Goal: Transaction & Acquisition: Purchase product/service

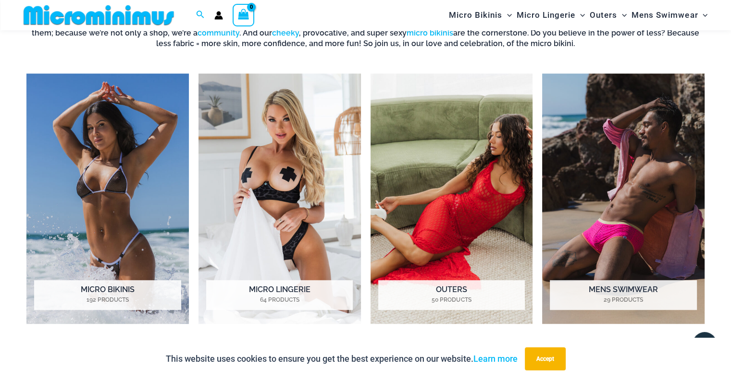
scroll to position [713, 0]
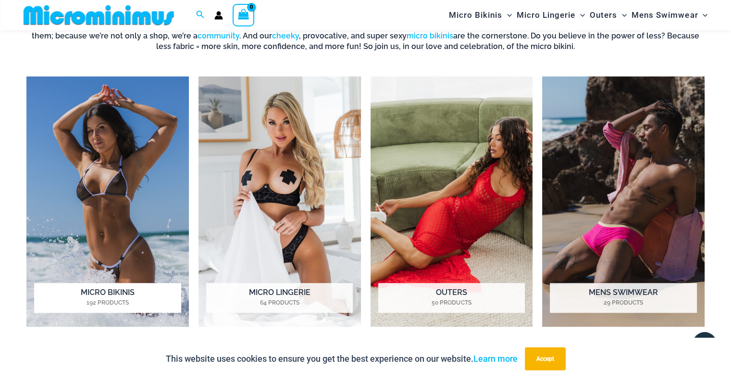
click at [124, 134] on img "Visit product category Micro Bikinis" at bounding box center [107, 201] width 163 height 251
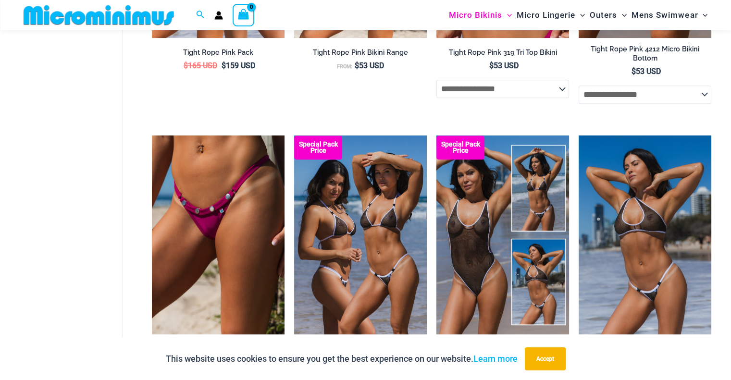
scroll to position [536, 0]
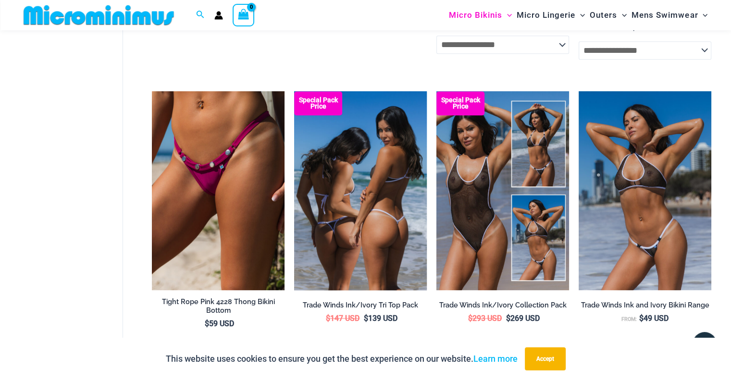
click at [403, 151] on img at bounding box center [360, 190] width 133 height 199
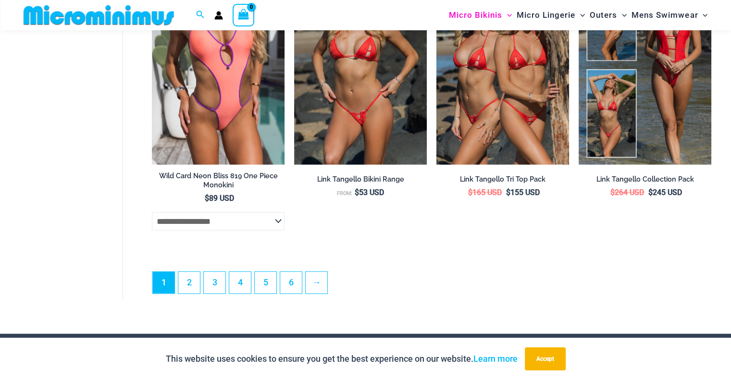
scroll to position [2444, 0]
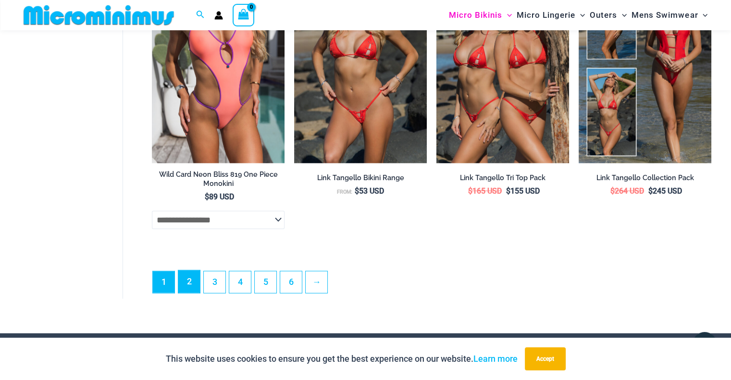
click at [191, 286] on link "2" at bounding box center [189, 282] width 22 height 23
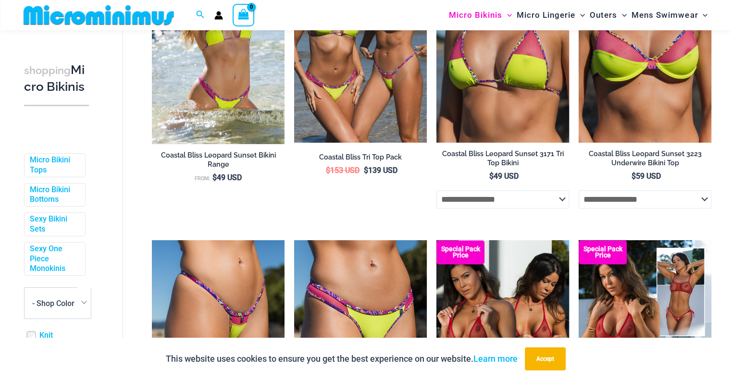
scroll to position [504, 0]
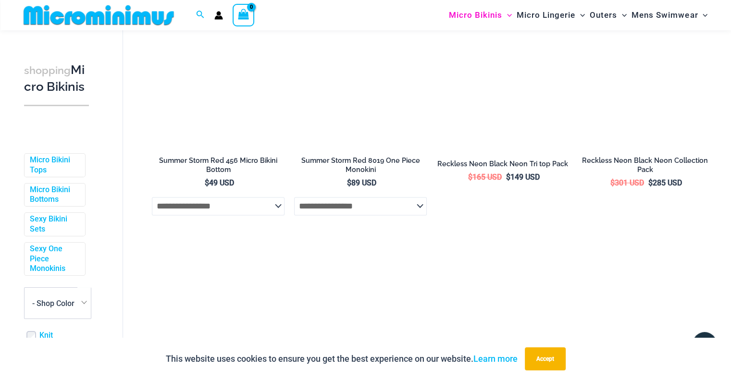
drag, startPoint x: 735, startPoint y: 37, endPoint x: 724, endPoint y: 215, distance: 178.3
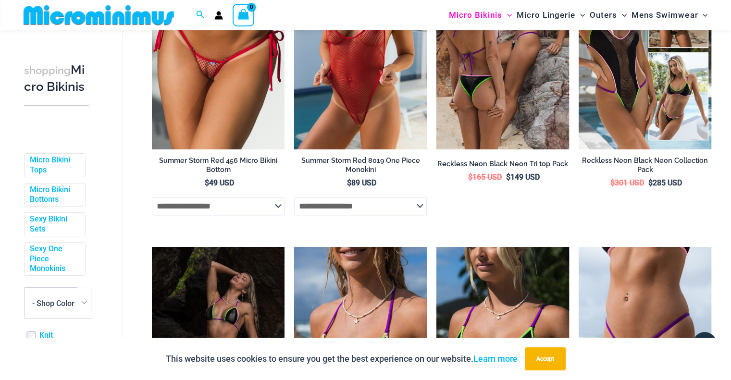
click at [724, 215] on html "Skip to content Search for: Search Search No products in the cart. No products …" at bounding box center [365, 42] width 731 height 2772
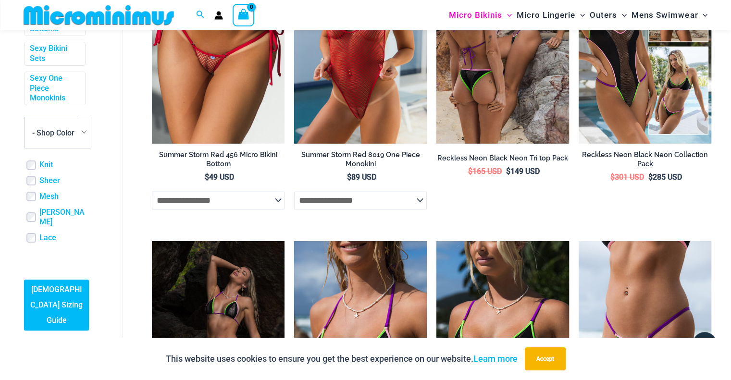
scroll to position [174, 0]
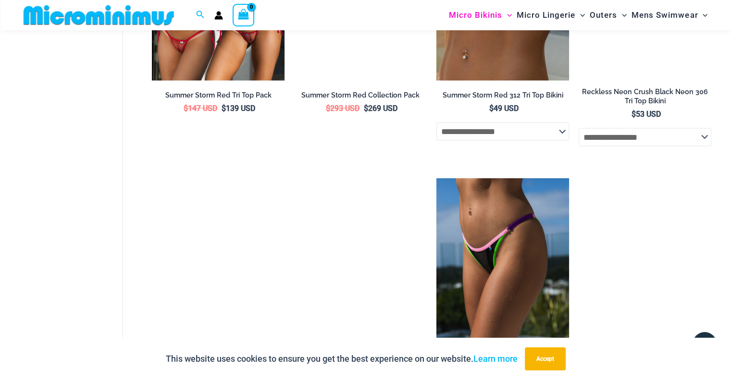
scroll to position [1987, 0]
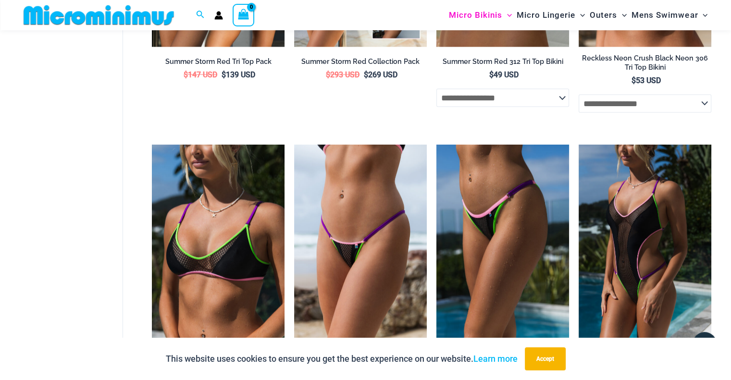
drag, startPoint x: 736, startPoint y: 168, endPoint x: 733, endPoint y: 267, distance: 99.6
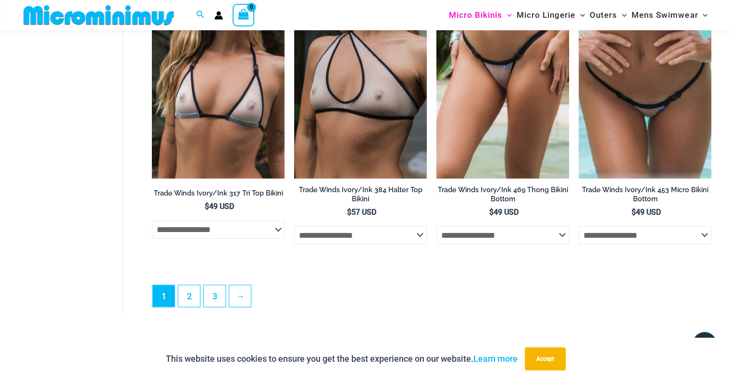
scroll to position [2448, 0]
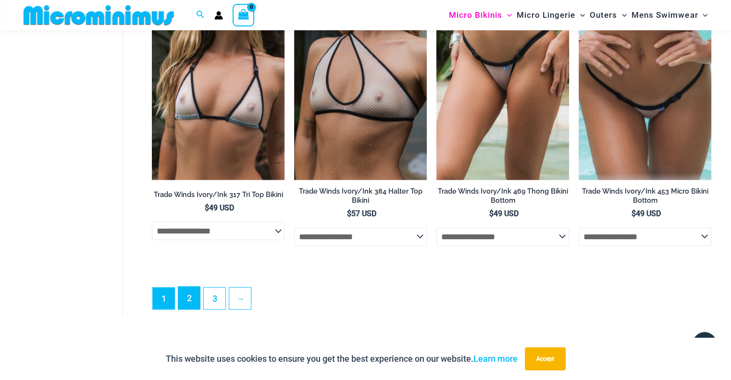
click at [187, 308] on link "2" at bounding box center [189, 298] width 22 height 23
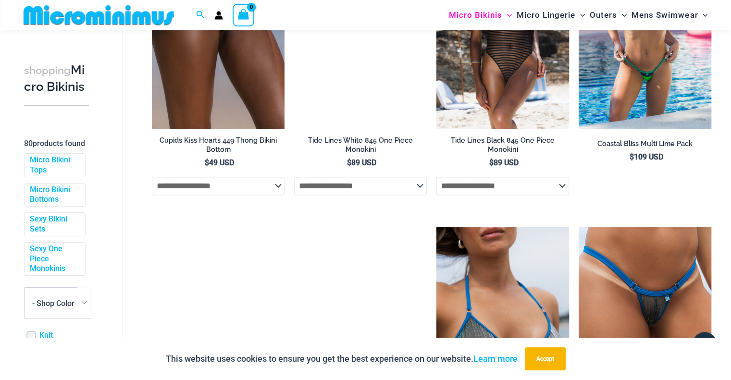
scroll to position [1427, 0]
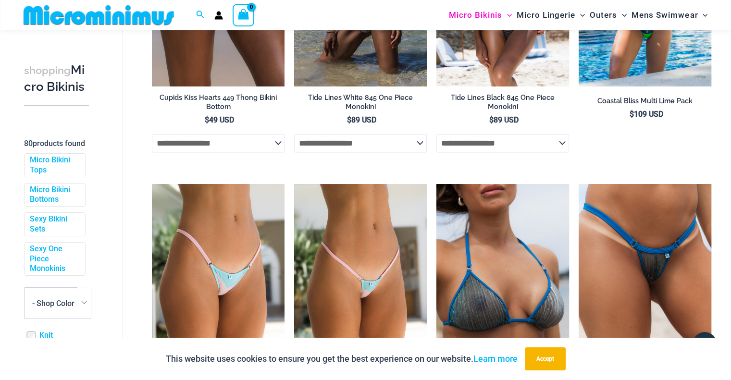
drag, startPoint x: 734, startPoint y: 40, endPoint x: 733, endPoint y: 228, distance: 188.0
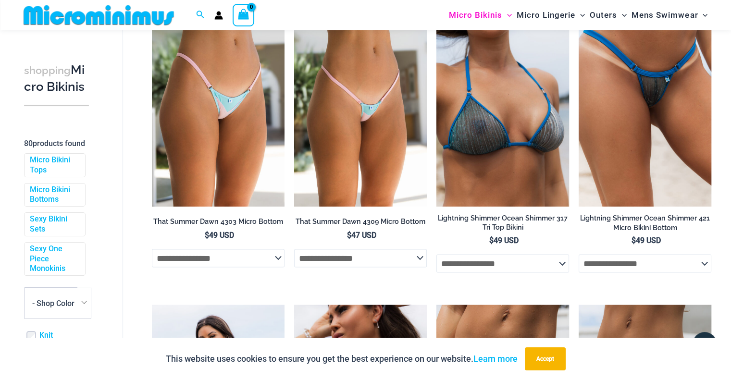
scroll to position [1602, 0]
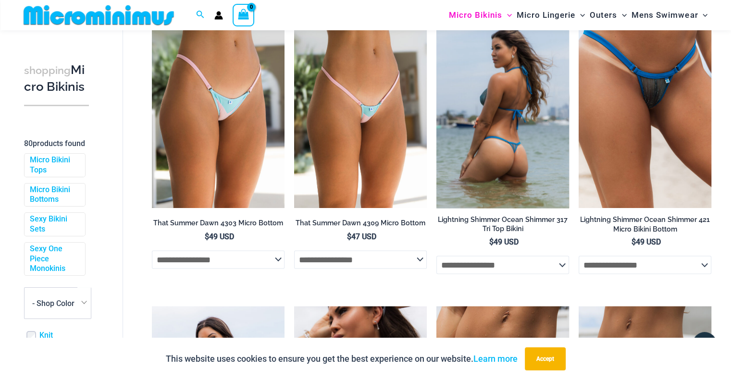
click at [512, 150] on img at bounding box center [503, 108] width 133 height 199
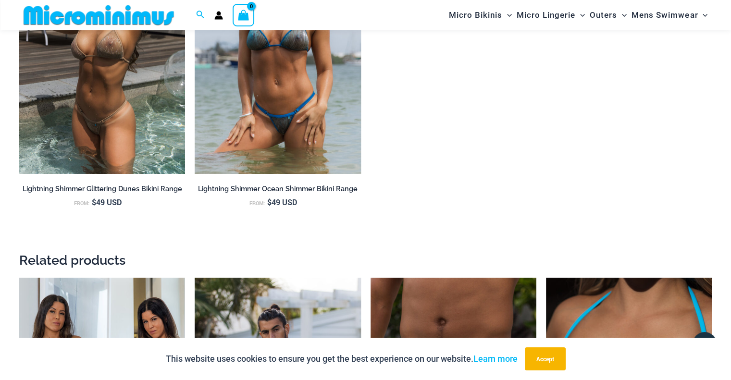
scroll to position [1147, 0]
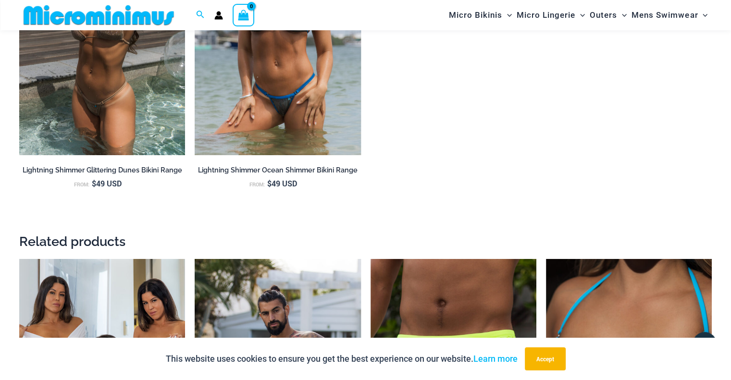
drag, startPoint x: 733, startPoint y: 13, endPoint x: 725, endPoint y: 147, distance: 134.9
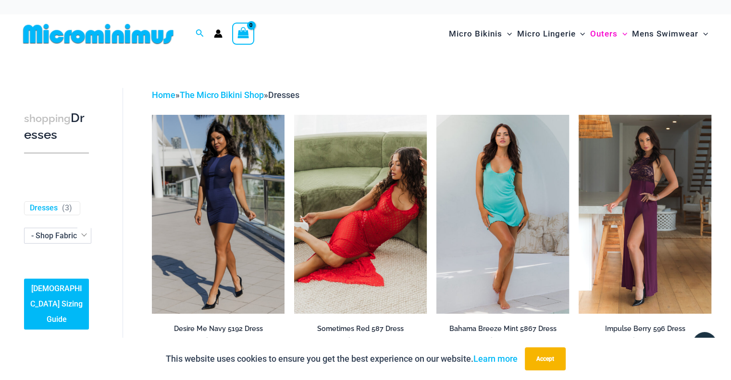
click at [138, 27] on img at bounding box center [98, 34] width 158 height 22
